Goal: Understand process/instructions

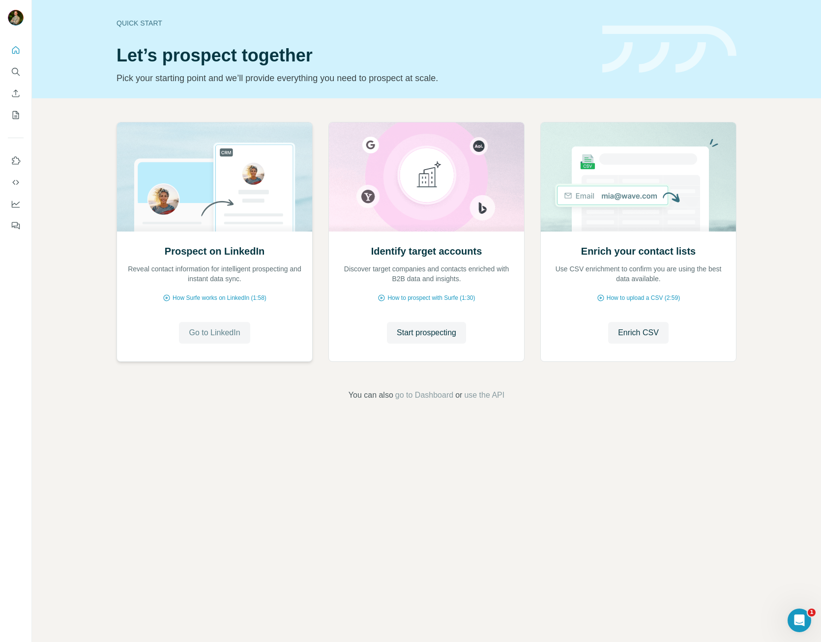
click at [201, 330] on span "Go to LinkedIn" at bounding box center [214, 333] width 51 height 12
click at [221, 201] on img at bounding box center [215, 176] width 196 height 109
click at [212, 336] on span "Go to LinkedIn" at bounding box center [214, 333] width 51 height 12
click at [250, 297] on span "How Surfe works on LinkedIn (1:58)" at bounding box center [220, 298] width 94 height 9
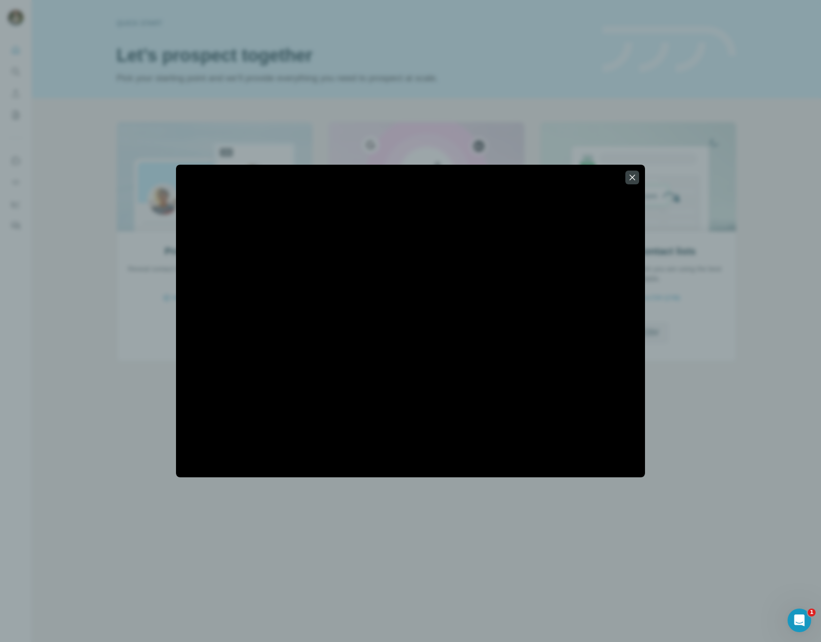
click at [581, 550] on div at bounding box center [410, 321] width 821 height 642
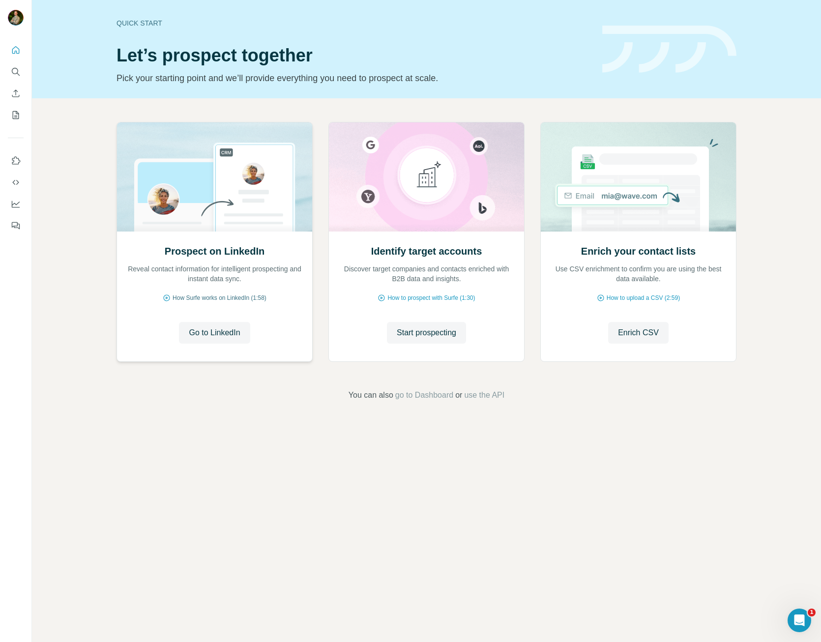
click at [225, 299] on span "How Surfe works on LinkedIn (1:58)" at bounding box center [220, 298] width 94 height 9
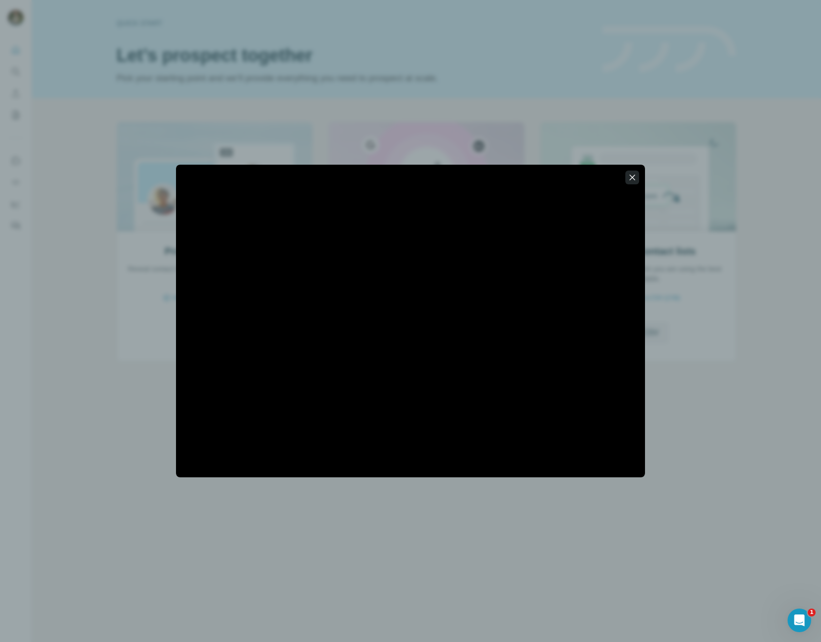
drag, startPoint x: 635, startPoint y: 180, endPoint x: 629, endPoint y: 184, distance: 7.5
click at [629, 184] on button "button" at bounding box center [632, 178] width 14 height 14
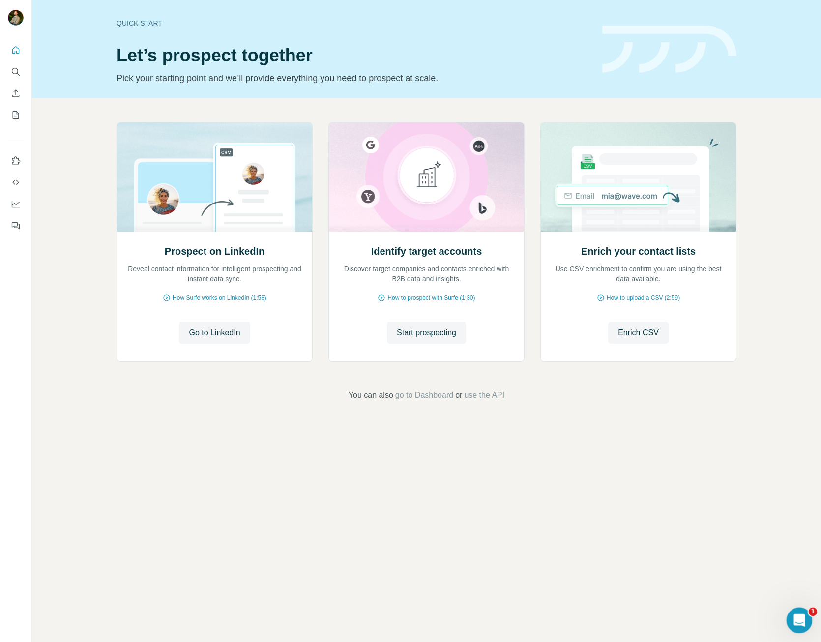
click at [811, 625] on div "Quick start Let’s prospect together Pick your starting point and we’ll provide …" at bounding box center [426, 321] width 789 height 642
click at [806, 624] on div "Open Intercom Messenger" at bounding box center [798, 619] width 32 height 32
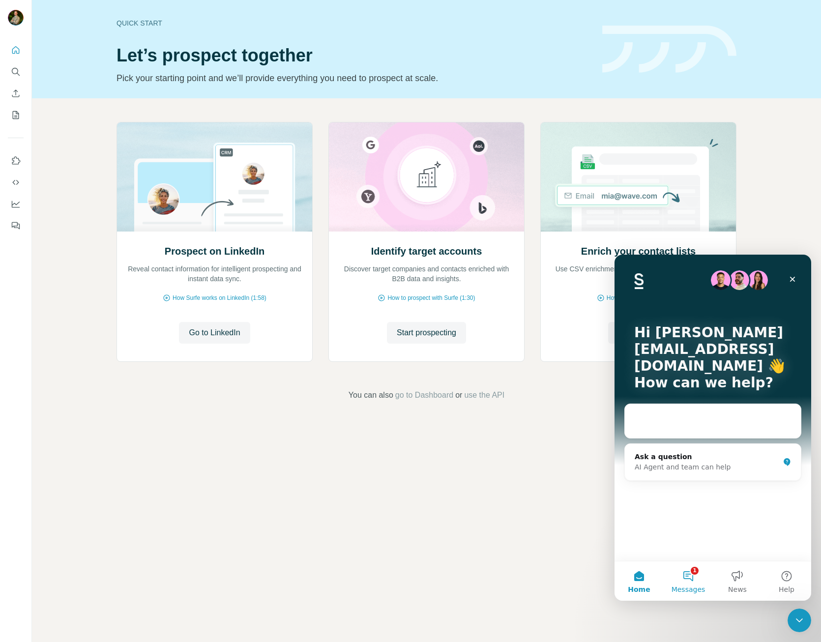
click at [679, 575] on button "1 Messages" at bounding box center [688, 580] width 49 height 39
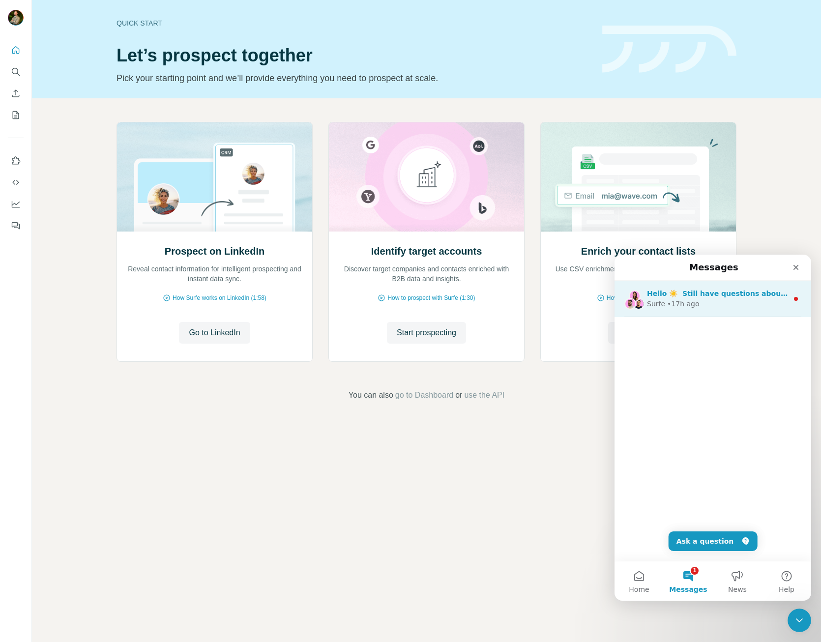
click at [726, 305] on div "Surfe • 17h ago" at bounding box center [717, 304] width 141 height 10
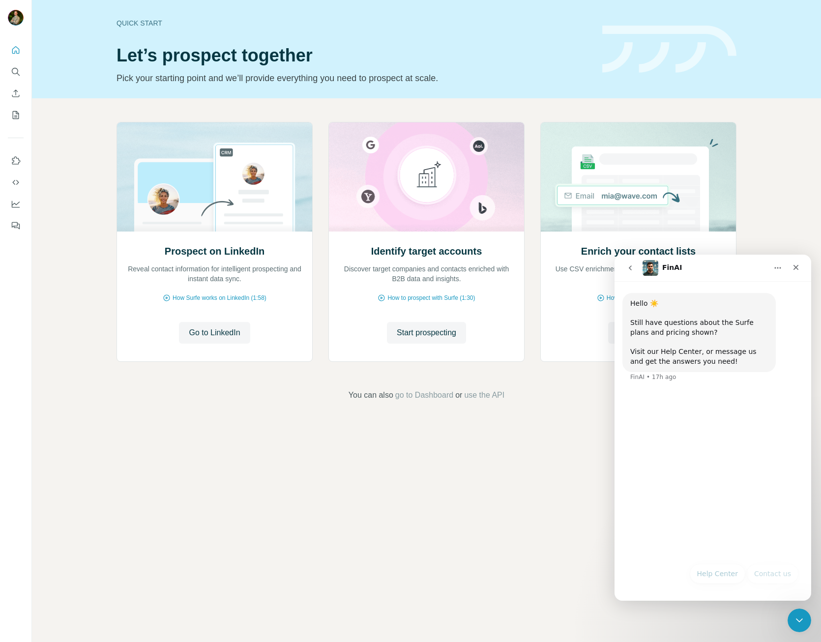
click at [489, 495] on div "Quick start Let’s prospect together Pick your starting point and we’ll provide …" at bounding box center [426, 321] width 789 height 642
click at [791, 268] on div "Close" at bounding box center [796, 268] width 18 height 18
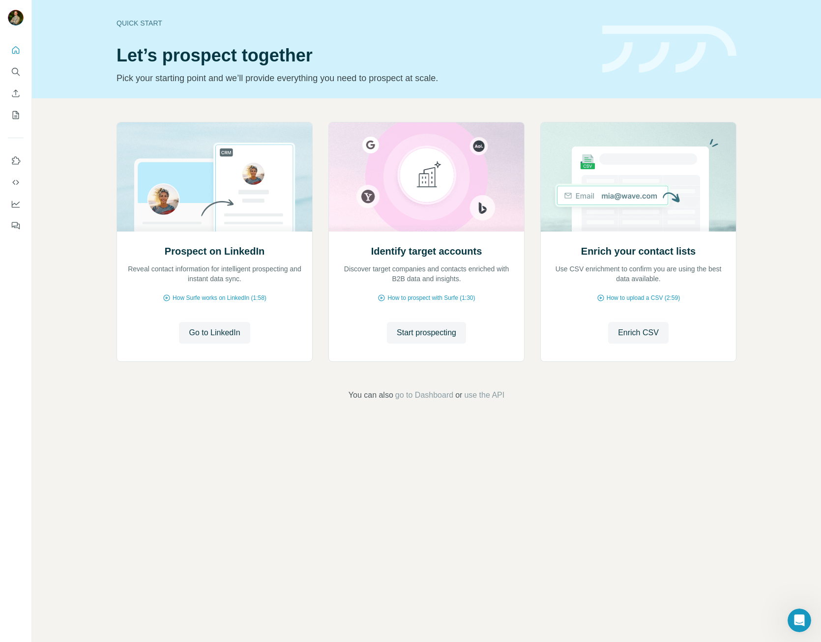
click at [571, 456] on div "Quick start Let’s prospect together Pick your starting point and we’ll provide …" at bounding box center [426, 321] width 789 height 642
